Goal: Task Accomplishment & Management: Manage account settings

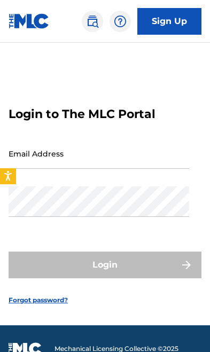
click at [142, 169] on input "Email Address" at bounding box center [99, 153] width 181 height 30
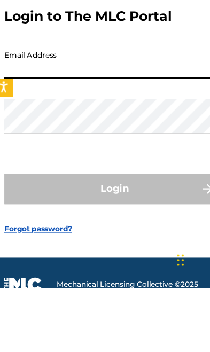
type input "[EMAIL_ADDRESS][DOMAIN_NAME]"
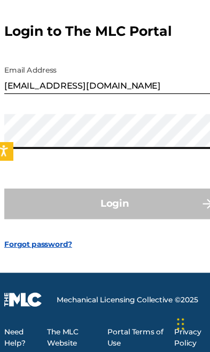
scroll to position [56, 0]
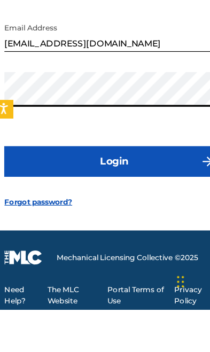
click at [33, 209] on button "Login" at bounding box center [105, 222] width 193 height 27
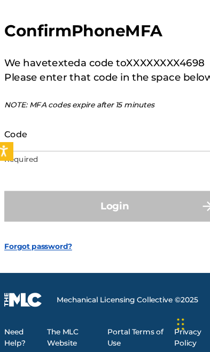
click at [143, 146] on input "Code" at bounding box center [99, 161] width 181 height 30
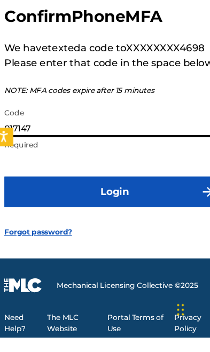
type input "017147"
click at [30, 211] on button "Login" at bounding box center [105, 224] width 193 height 27
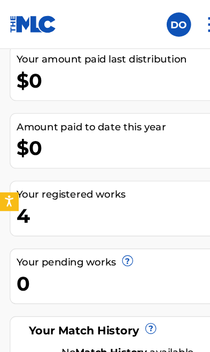
scroll to position [742, 0]
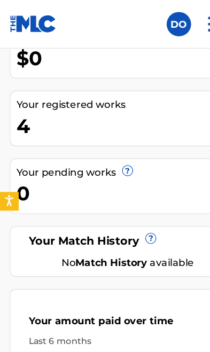
click at [22, 111] on div "4" at bounding box center [107, 110] width 187 height 24
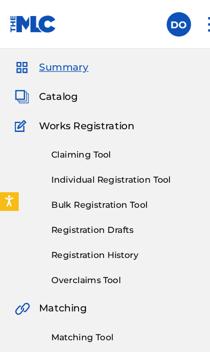
scroll to position [0, 0]
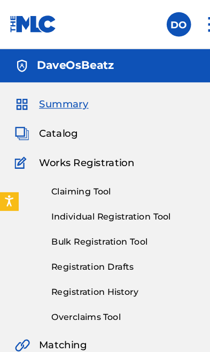
click at [180, 19] on img at bounding box center [189, 22] width 26 height 26
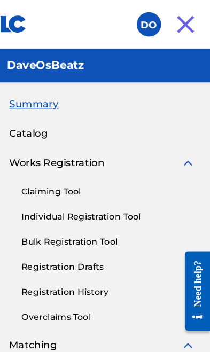
click at [176, 19] on img at bounding box center [189, 22] width 26 height 26
click at [176, 21] on img at bounding box center [189, 22] width 26 height 26
